Goal: Go to known website: Access a specific website the user already knows

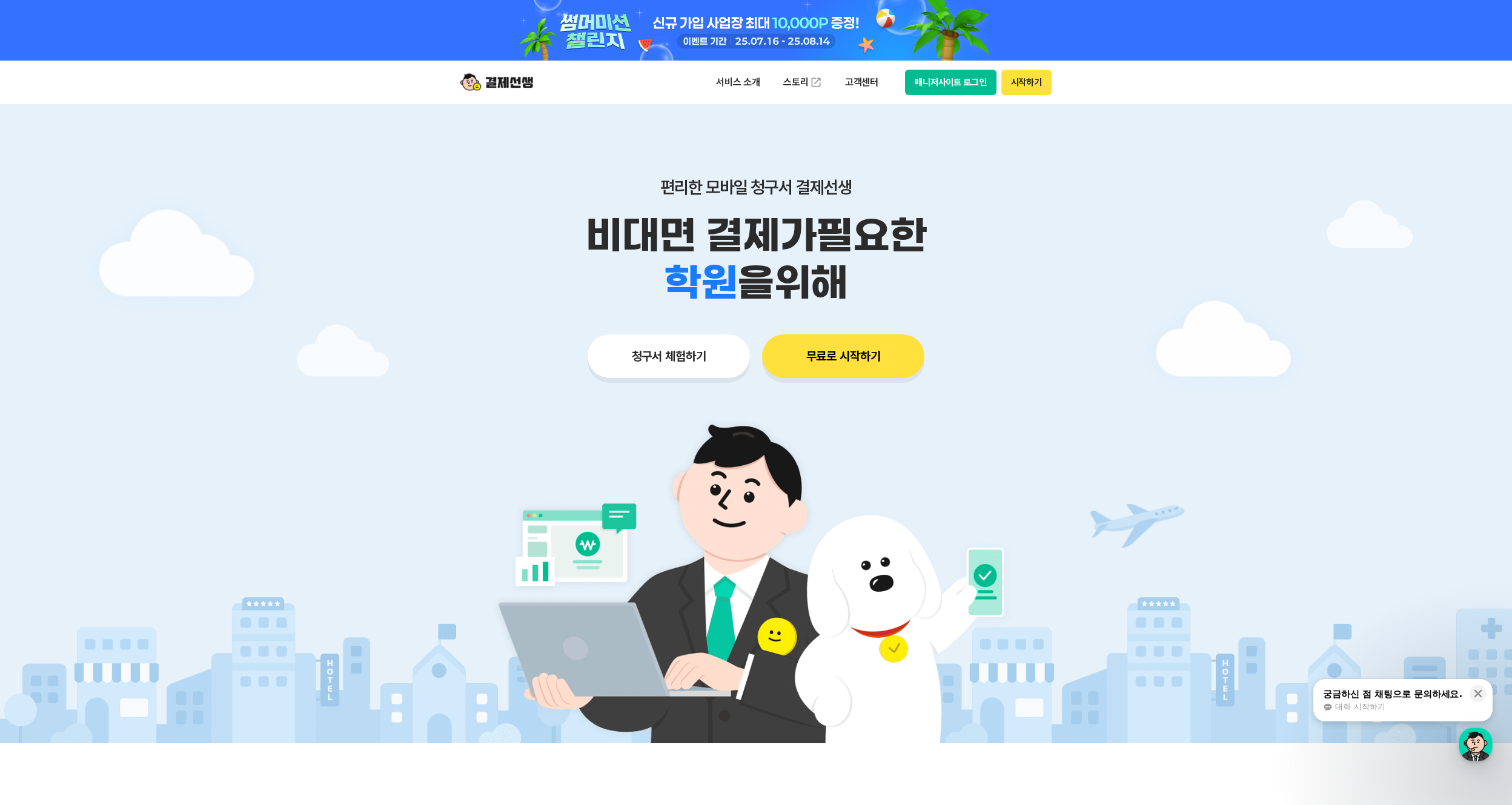
click at [943, 80] on button "매니저사이트 로그인" at bounding box center [951, 82] width 91 height 25
drag, startPoint x: 1021, startPoint y: 79, endPoint x: 964, endPoint y: 108, distance: 64.0
click at [950, 79] on button "매니저사이트 로그인" at bounding box center [951, 82] width 91 height 25
click at [966, 85] on button "매니저사이트 로그인" at bounding box center [951, 82] width 91 height 25
